Goal: Navigation & Orientation: Go to known website

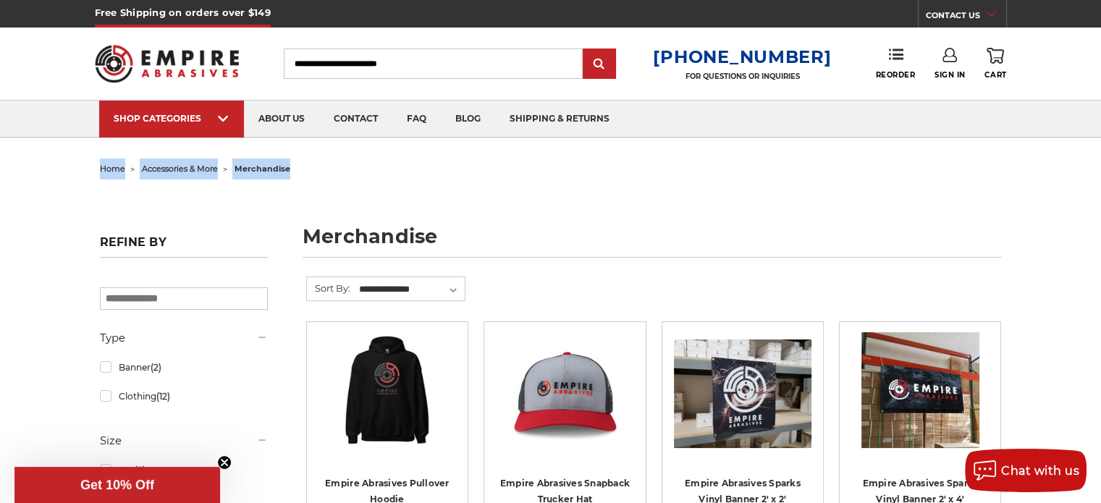
drag, startPoint x: 1099, startPoint y: 112, endPoint x: 1108, endPoint y: 128, distance: 19.1
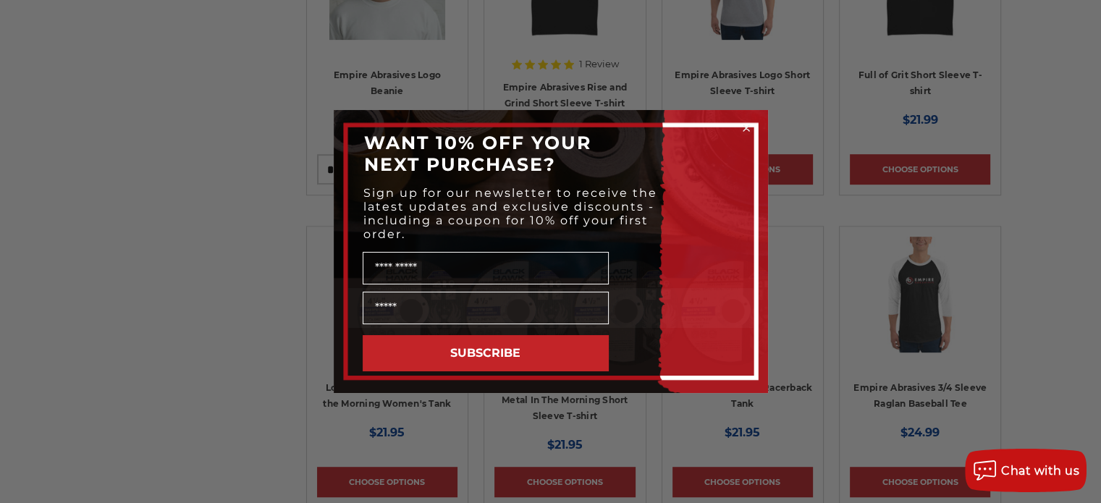
scroll to position [728, 0]
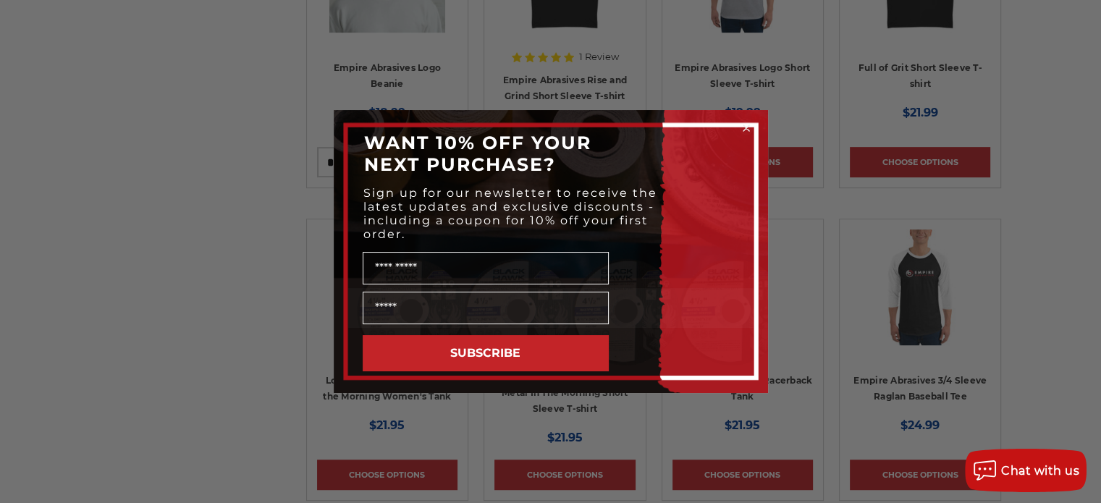
drag, startPoint x: 1108, startPoint y: 128, endPoint x: 1090, endPoint y: 338, distance: 210.7
click at [1090, 338] on html "Free Shipping on orders over $149 CONTACT US [DATE] - [DATE] (excluding holiday…" at bounding box center [550, 257] width 1101 height 1971
click at [748, 128] on circle "Close dialog" at bounding box center [746, 129] width 14 height 14
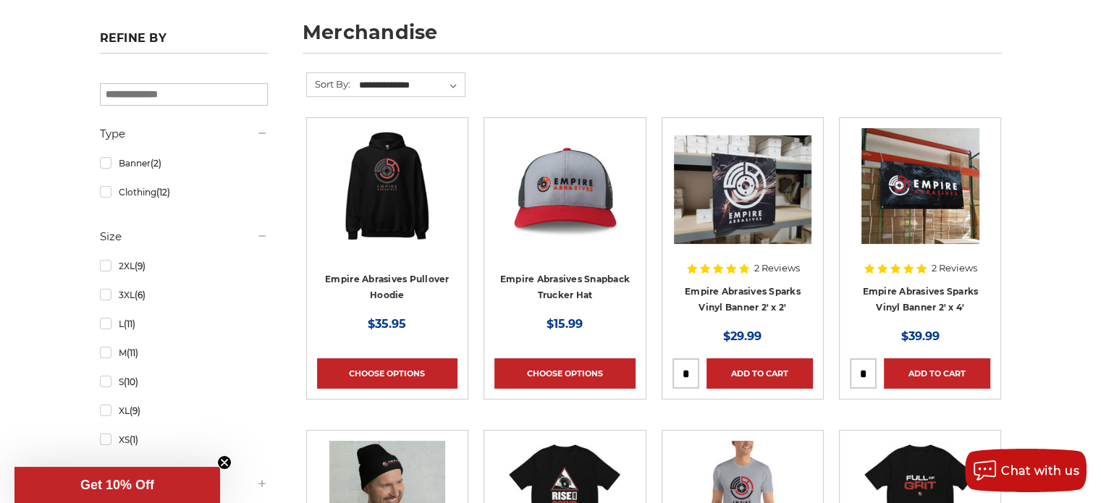
scroll to position [0, 0]
